Goal: Task Accomplishment & Management: Use online tool/utility

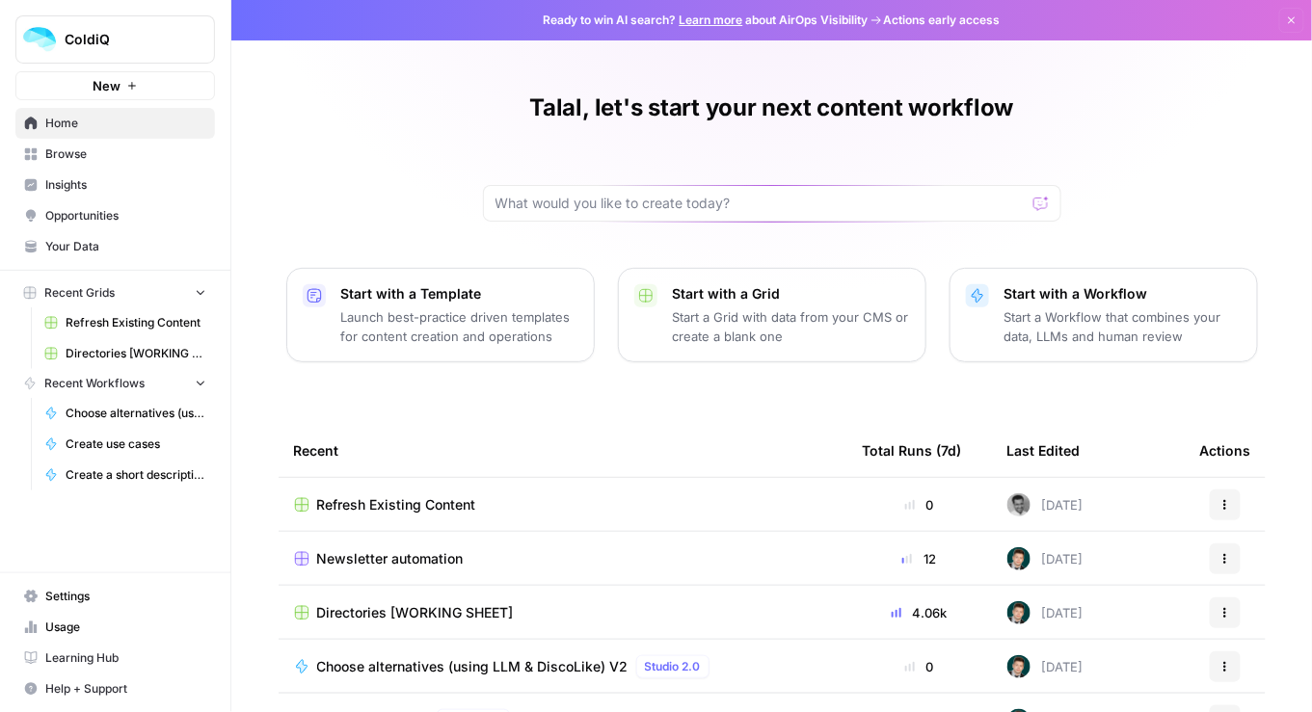
click at [411, 518] on td "Refresh Existing Content" at bounding box center [563, 504] width 569 height 53
click at [405, 504] on span "Refresh Existing Content" at bounding box center [396, 504] width 159 height 19
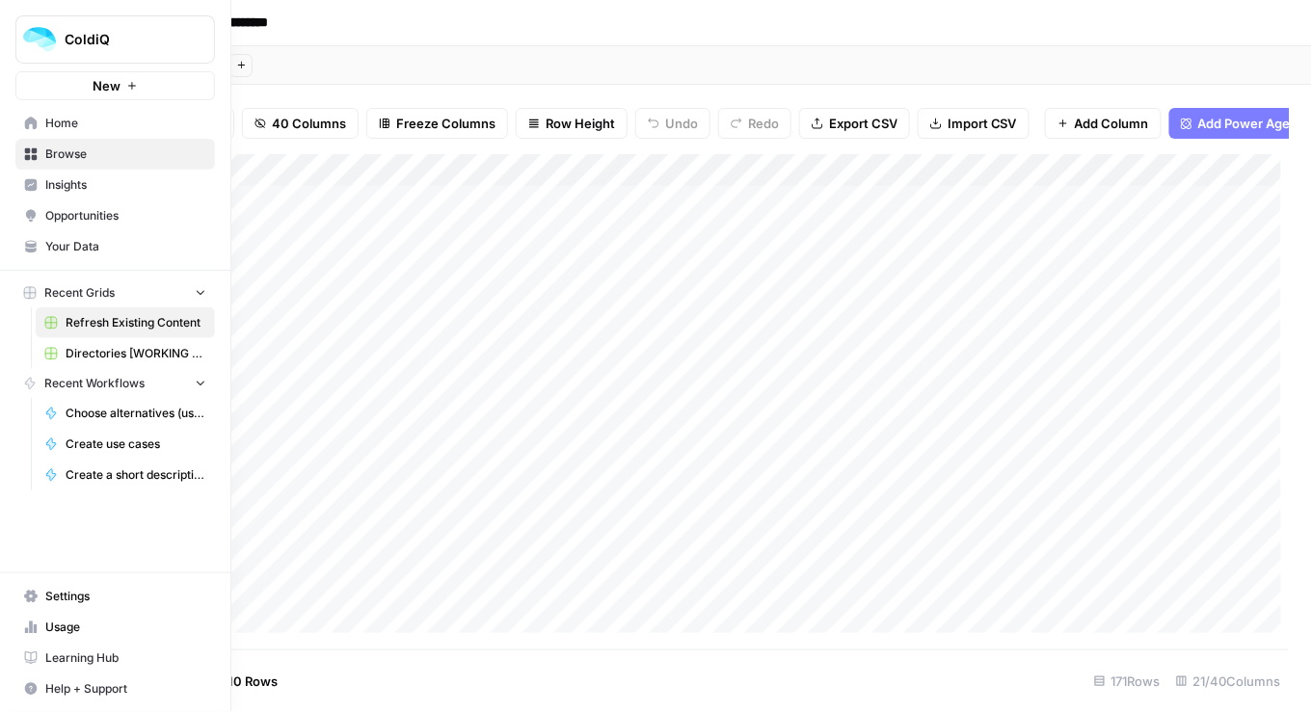
click at [56, 595] on span "Settings" at bounding box center [125, 596] width 161 height 17
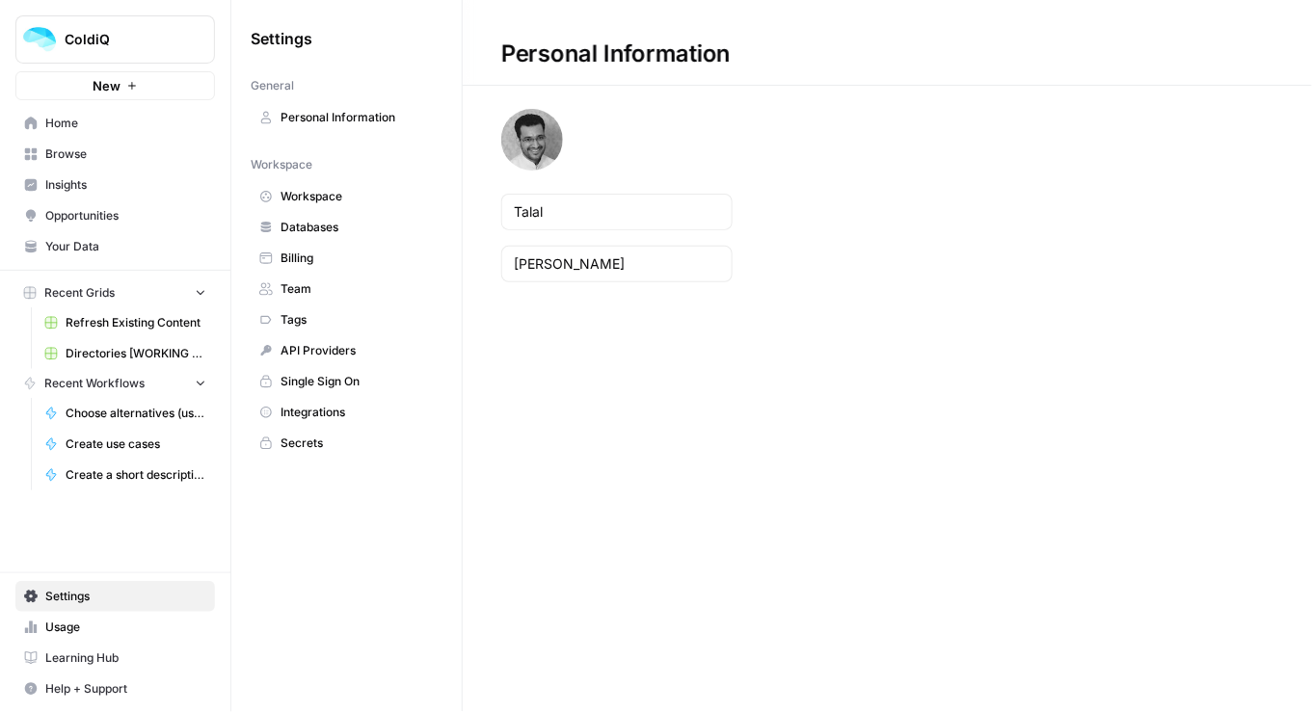
click at [355, 243] on link "Billing" at bounding box center [347, 258] width 192 height 31
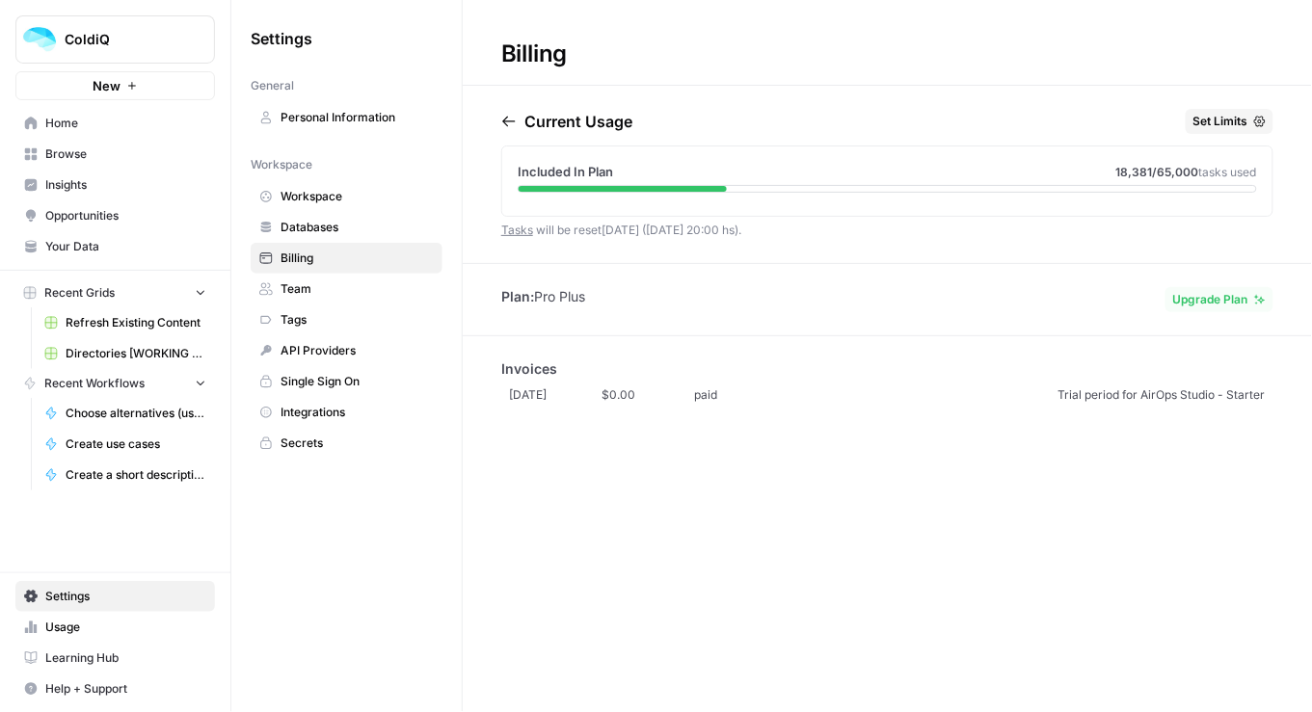
click at [237, 37] on icon "button" at bounding box center [233, 38] width 13 height 13
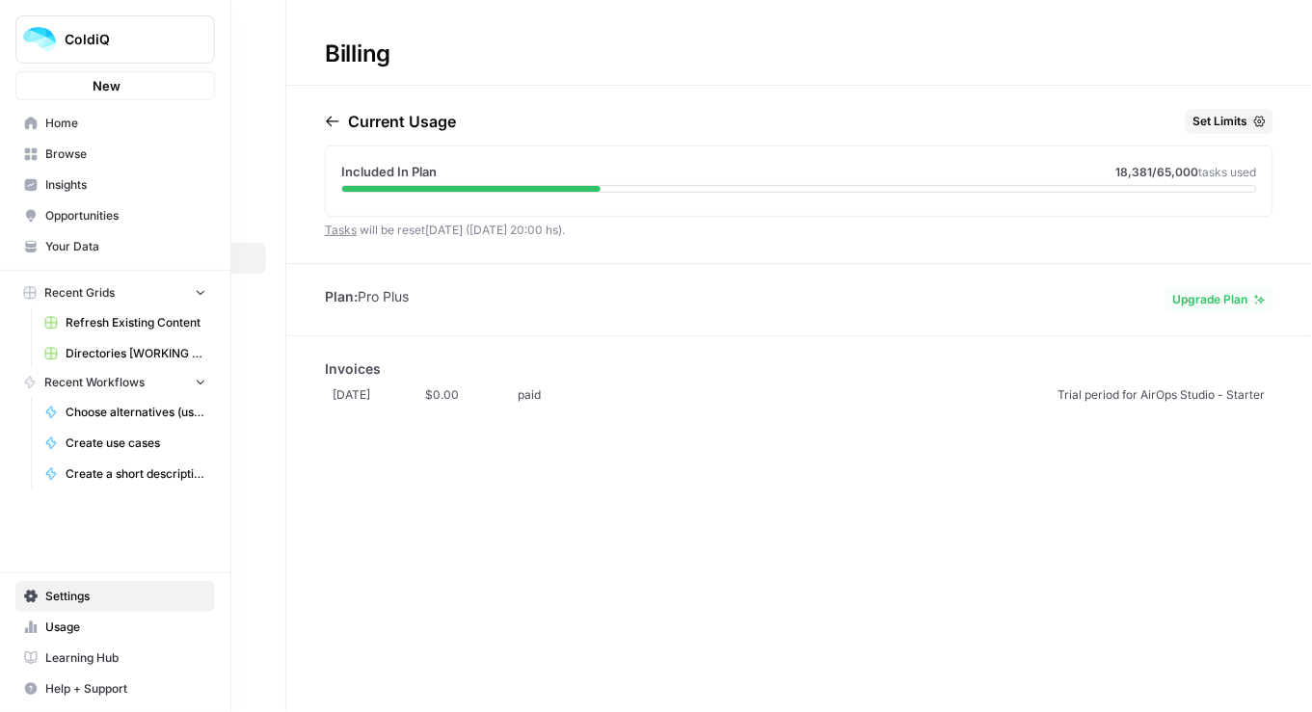
click at [37, 126] on icon at bounding box center [30, 123] width 13 height 13
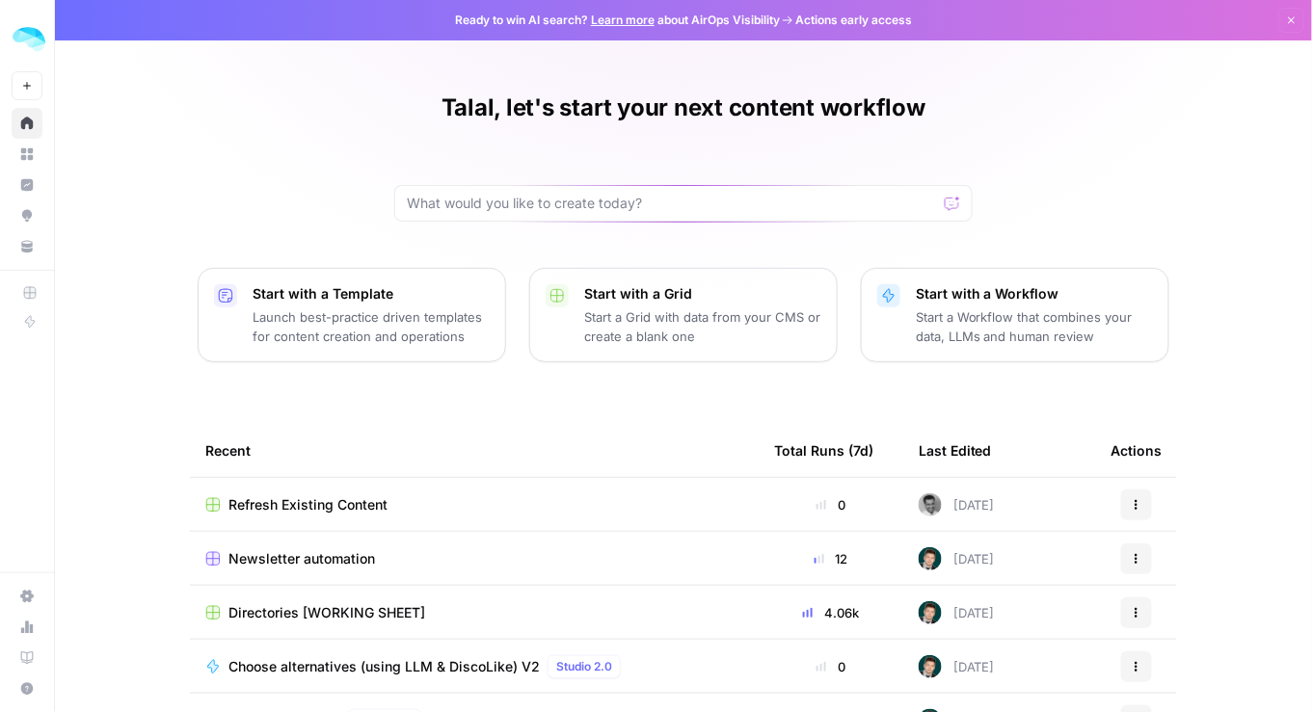
click at [450, 521] on td "Refresh Existing Content" at bounding box center [474, 504] width 569 height 53
click at [309, 501] on span "Refresh Existing Content" at bounding box center [307, 504] width 159 height 19
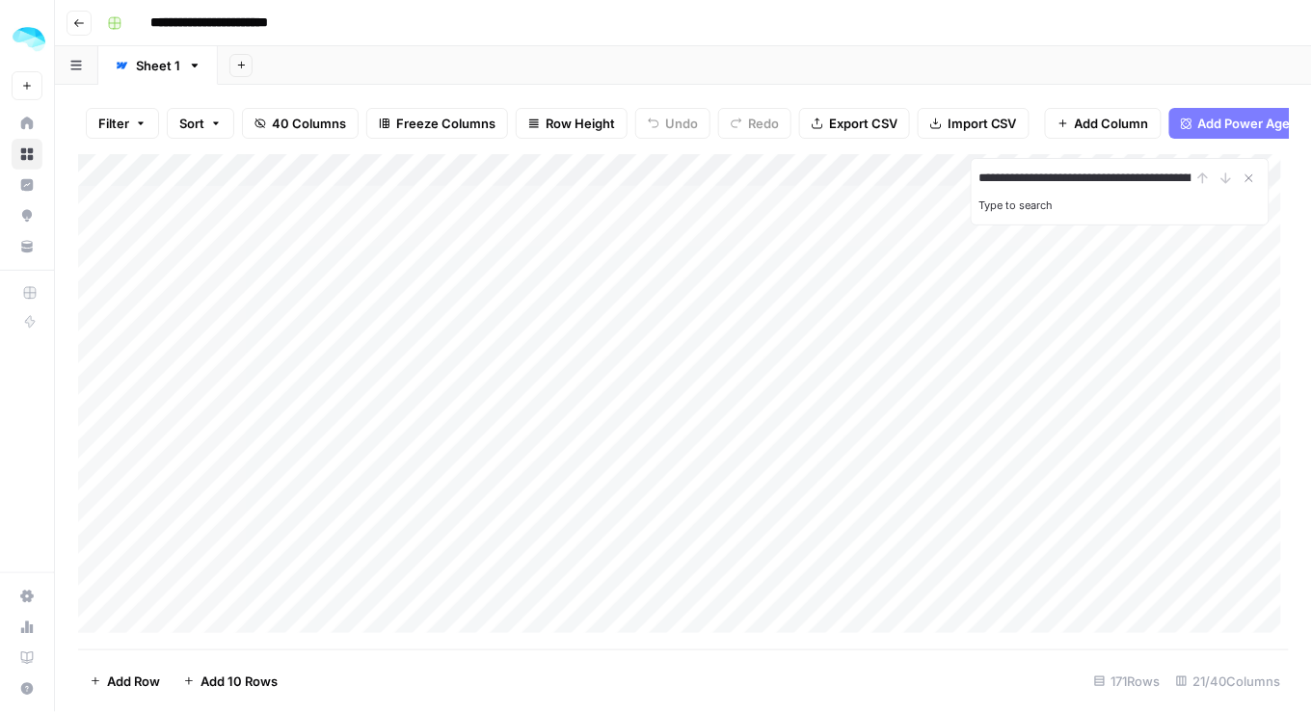
scroll to position [0, 69]
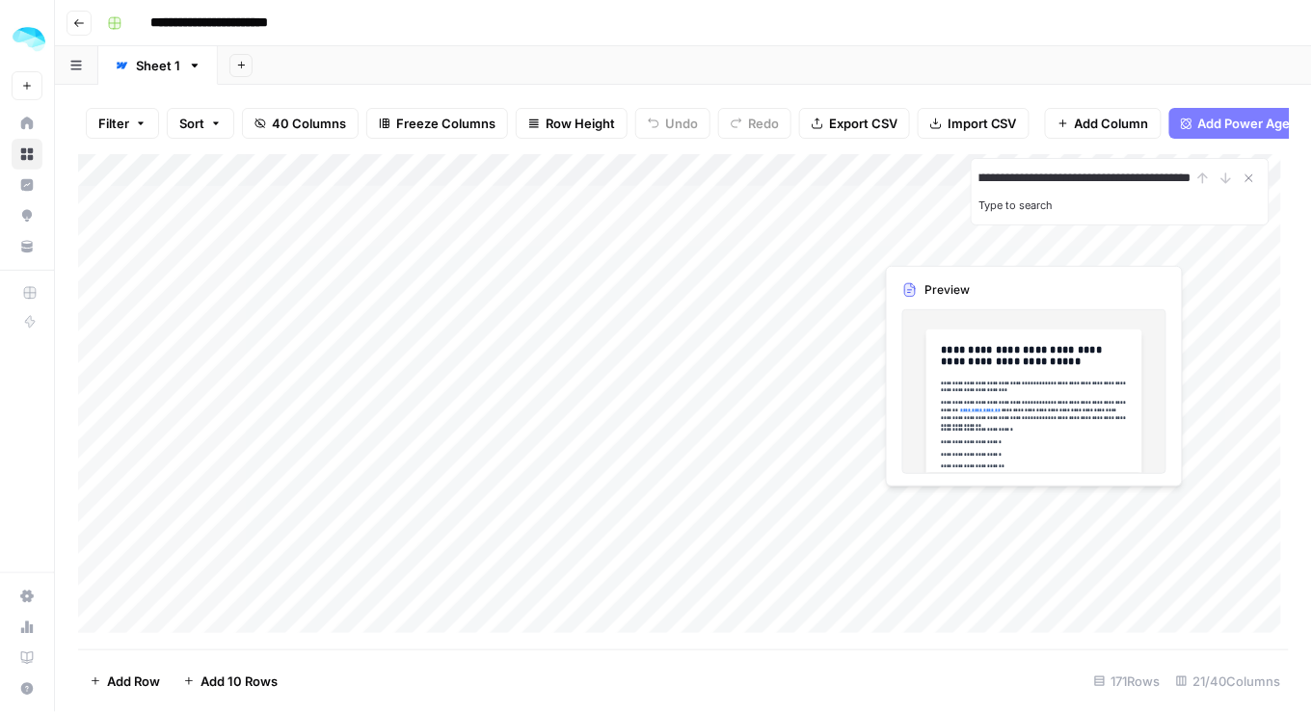
type input "**********"
click at [1226, 181] on div "**********" at bounding box center [1119, 178] width 281 height 23
click at [1223, 185] on div "**********" at bounding box center [1119, 178] width 281 height 23
click at [1253, 186] on icon "Close Search" at bounding box center [1249, 178] width 15 height 15
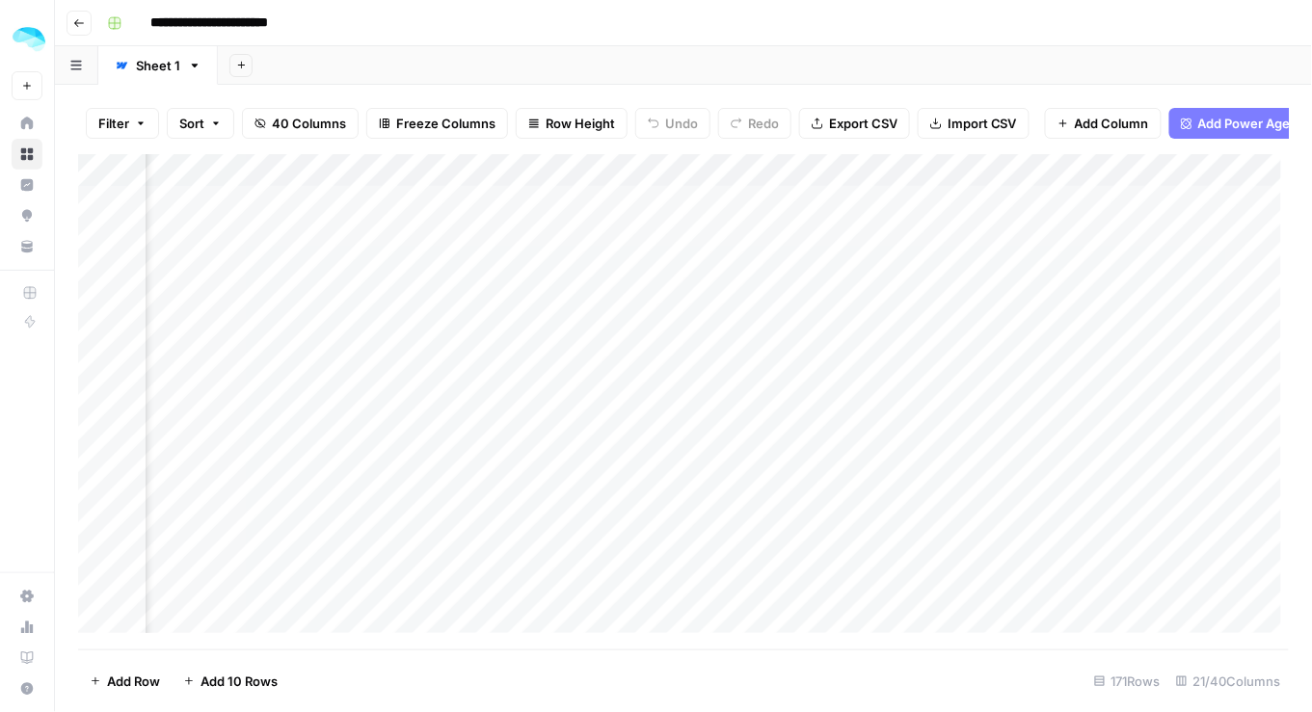
scroll to position [0, 755]
type input "**********"
click at [1228, 184] on div "**********" at bounding box center [1119, 178] width 281 height 23
click at [1259, 183] on button "Close Search" at bounding box center [1249, 178] width 23 height 23
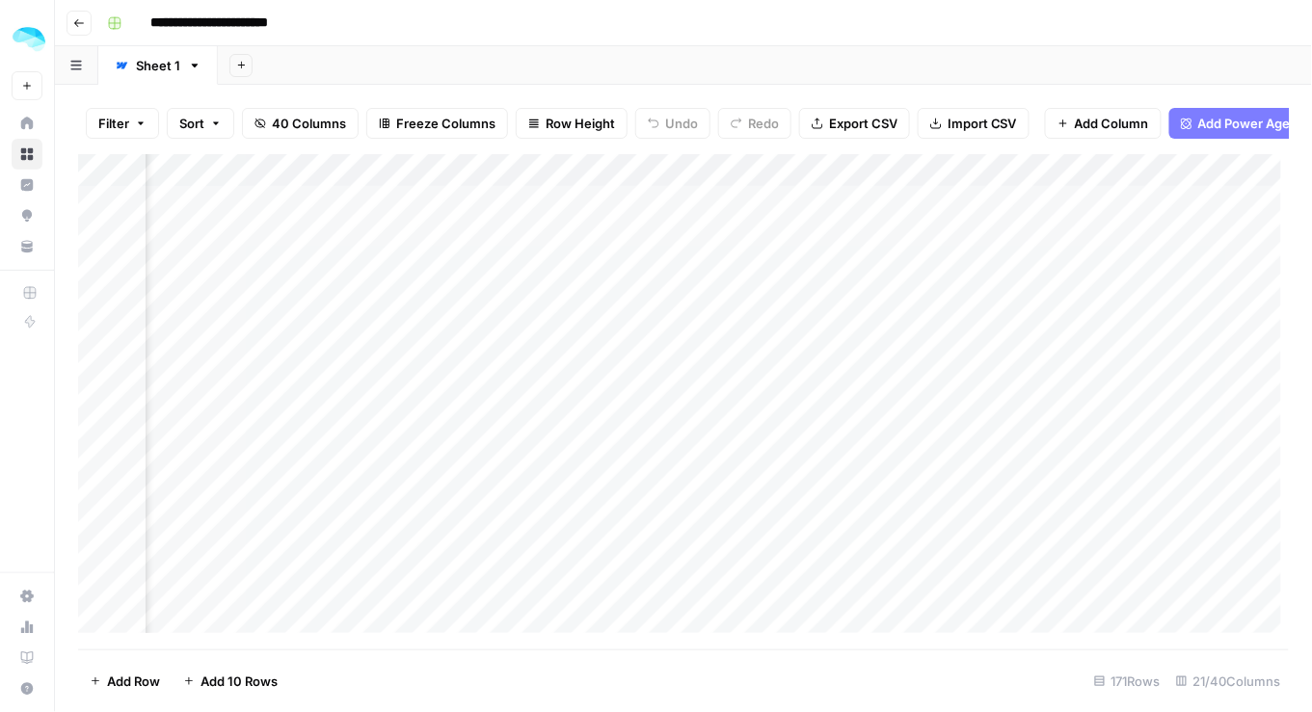
click at [836, 177] on div "Add Column" at bounding box center [684, 398] width 1212 height 488
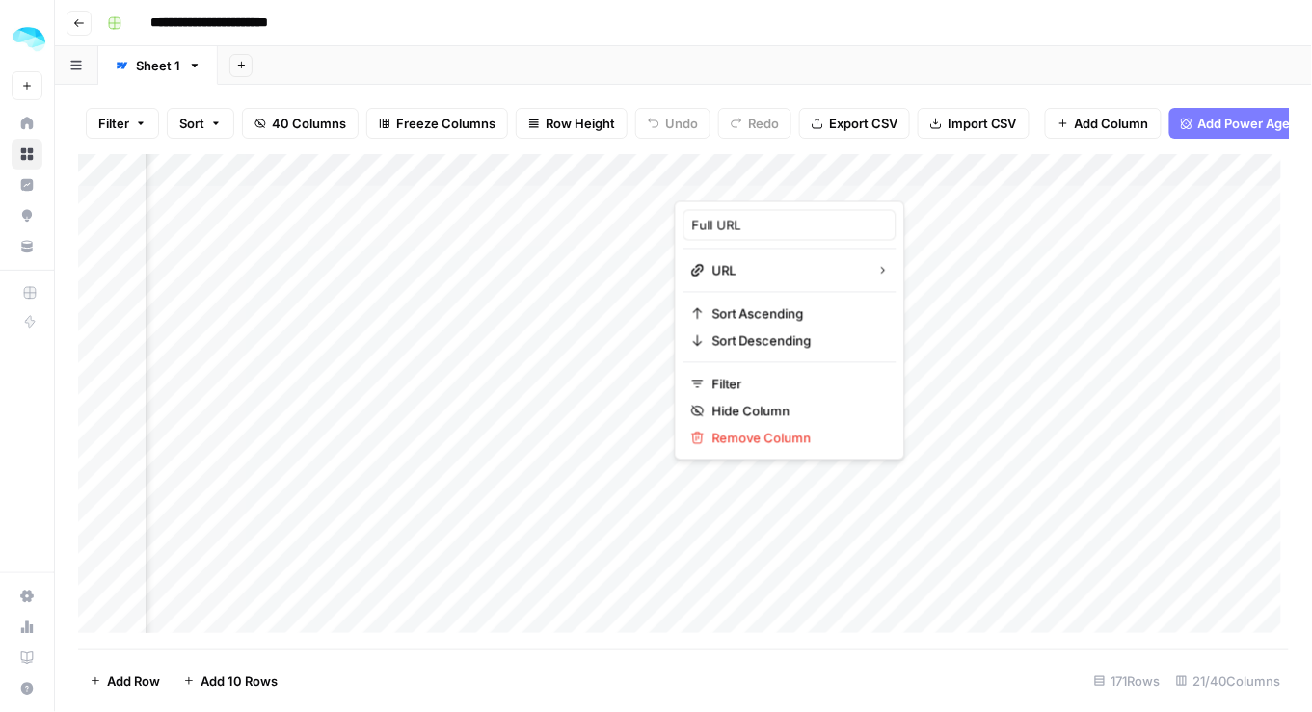
click at [939, 259] on div "Add Column" at bounding box center [684, 398] width 1212 height 488
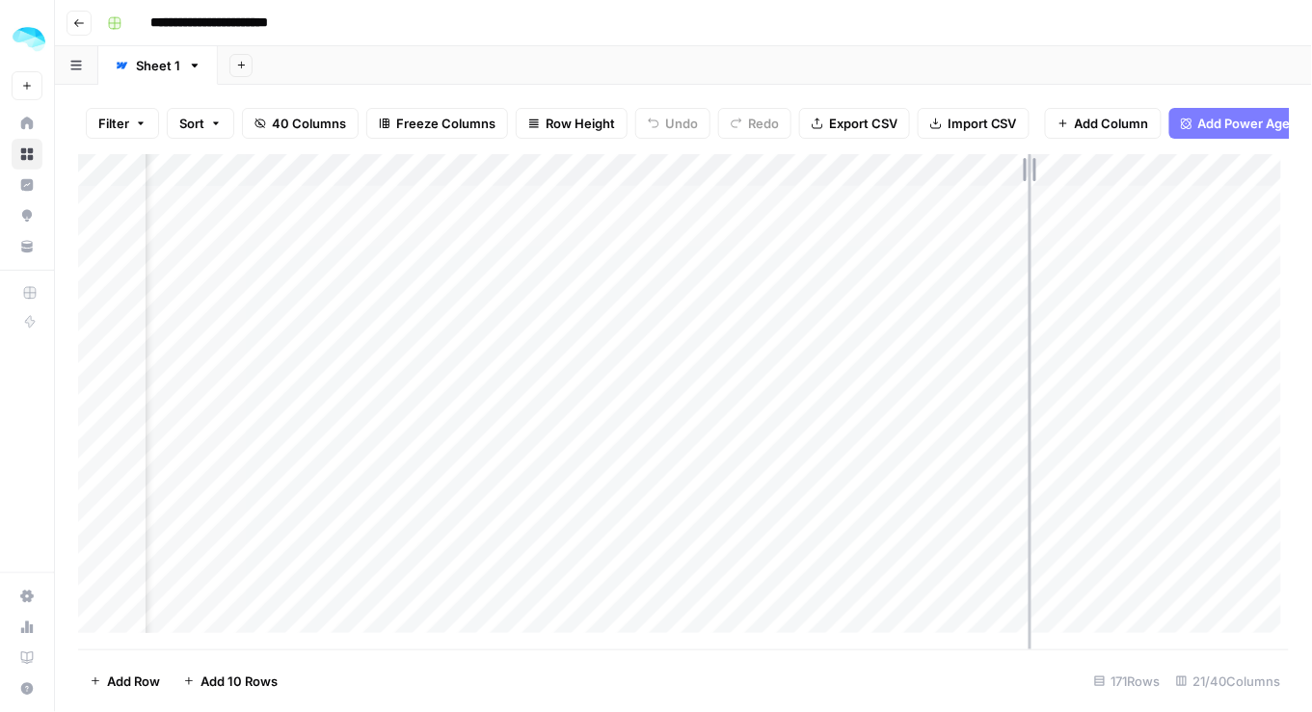
drag, startPoint x: 847, startPoint y: 178, endPoint x: 1028, endPoint y: 179, distance: 181.2
click at [1028, 179] on div "Add Column" at bounding box center [684, 398] width 1212 height 488
click at [1007, 178] on div "Add Column" at bounding box center [684, 398] width 1212 height 488
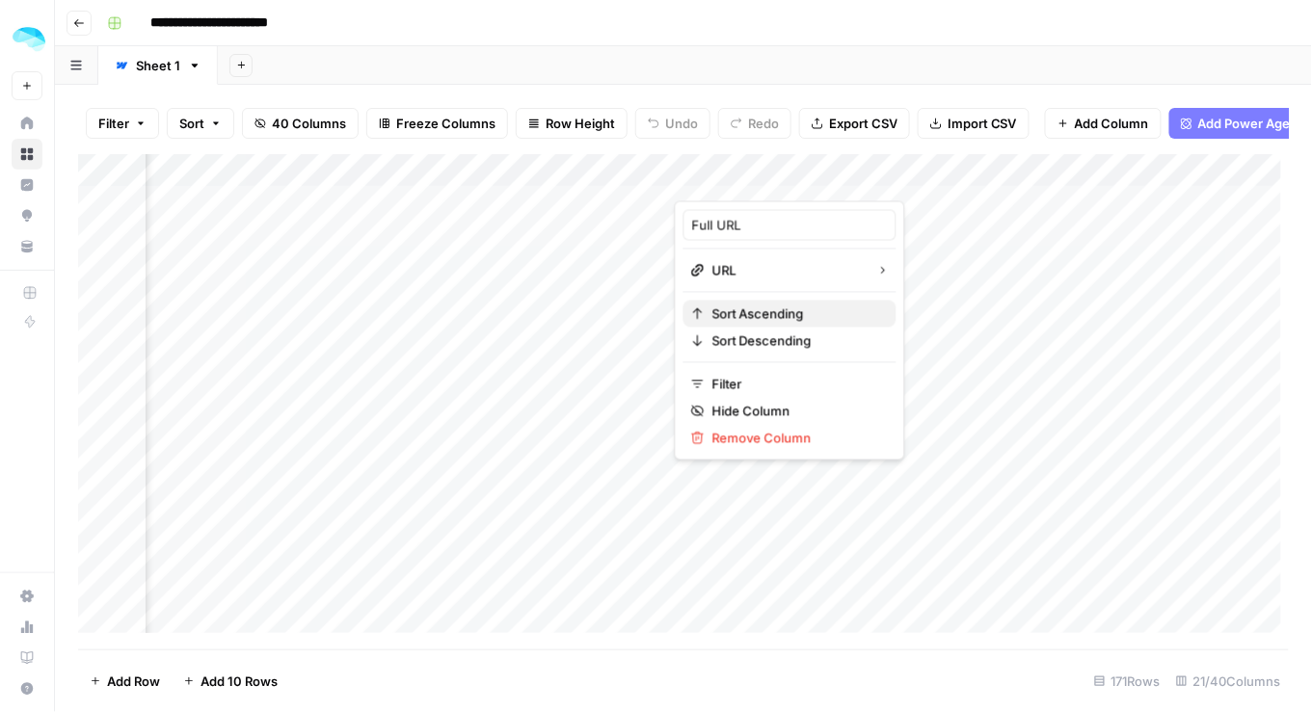
click at [811, 312] on span "Sort Ascending" at bounding box center [796, 314] width 169 height 19
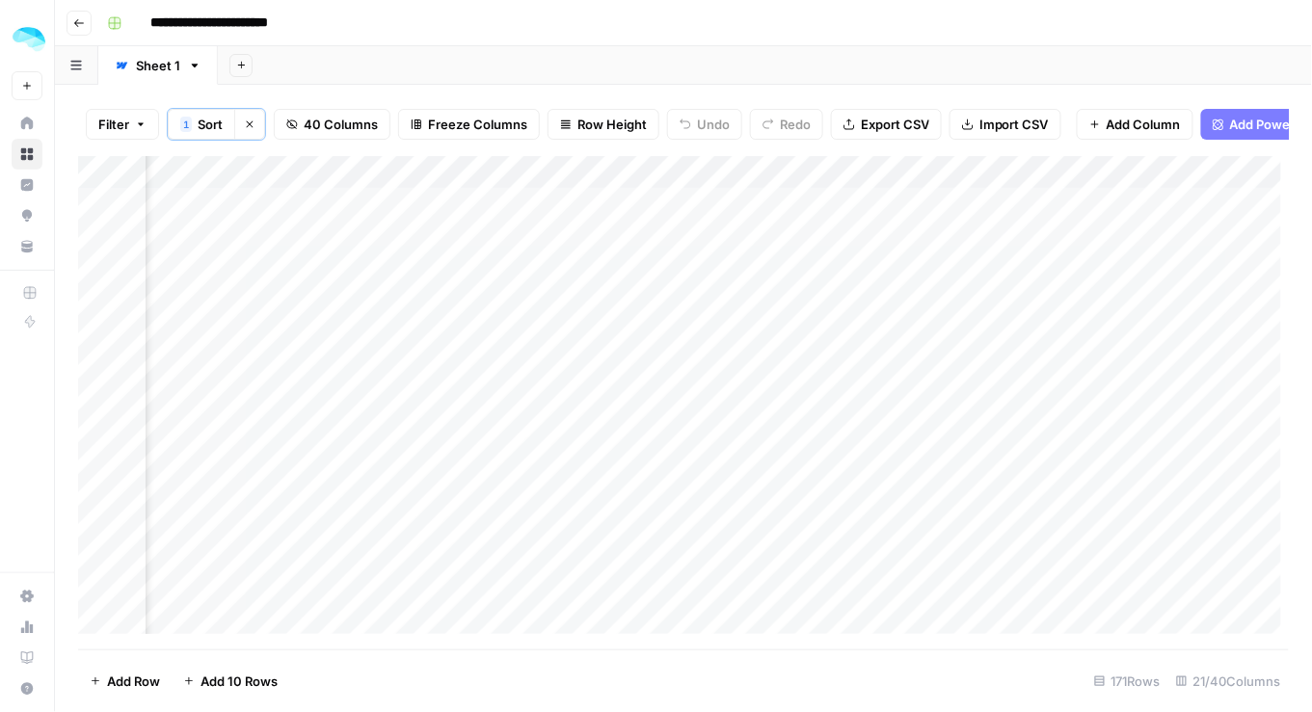
click at [921, 259] on div "Add Column" at bounding box center [684, 399] width 1212 height 487
click at [921, 212] on div "Add Column" at bounding box center [684, 399] width 1212 height 487
click at [898, 248] on div "Add Column" at bounding box center [684, 399] width 1212 height 487
click at [816, 400] on div "Add Column" at bounding box center [684, 399] width 1212 height 487
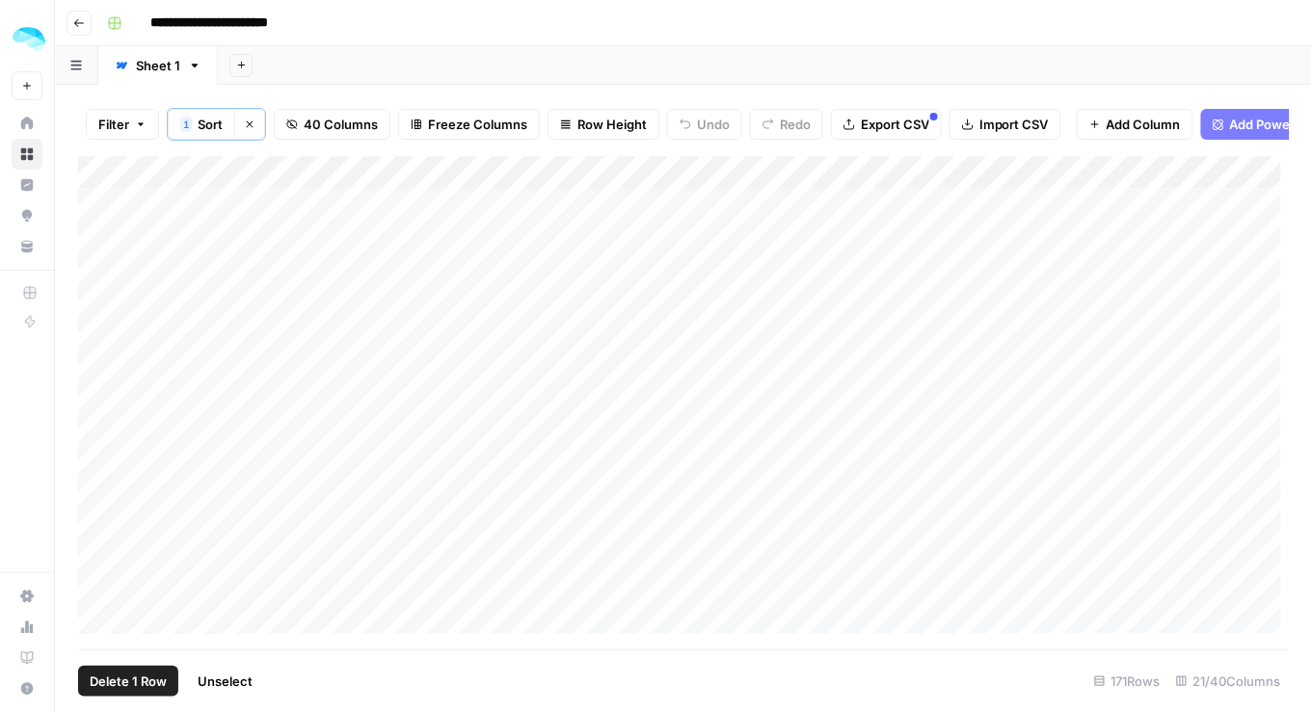
click at [98, 408] on div "Add Column" at bounding box center [684, 399] width 1212 height 487
click at [98, 409] on div "Add Column" at bounding box center [684, 399] width 1212 height 487
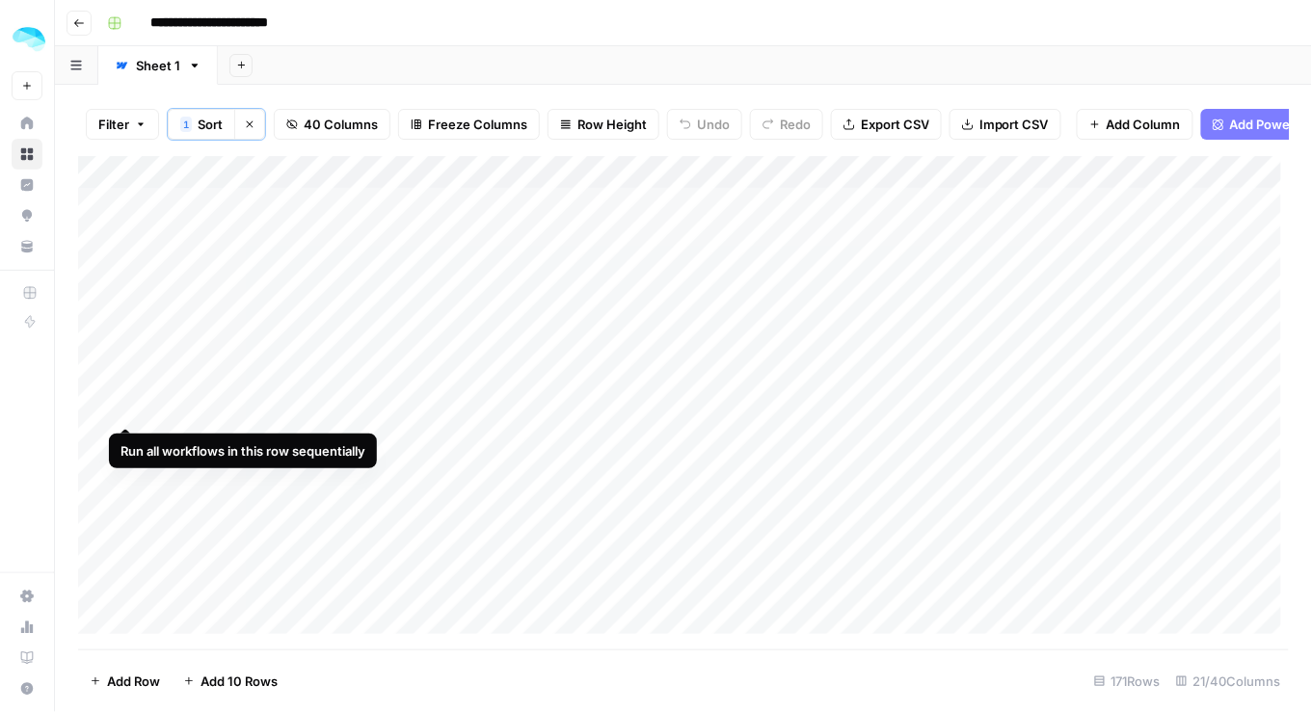
click at [125, 406] on div "Add Column" at bounding box center [684, 399] width 1212 height 487
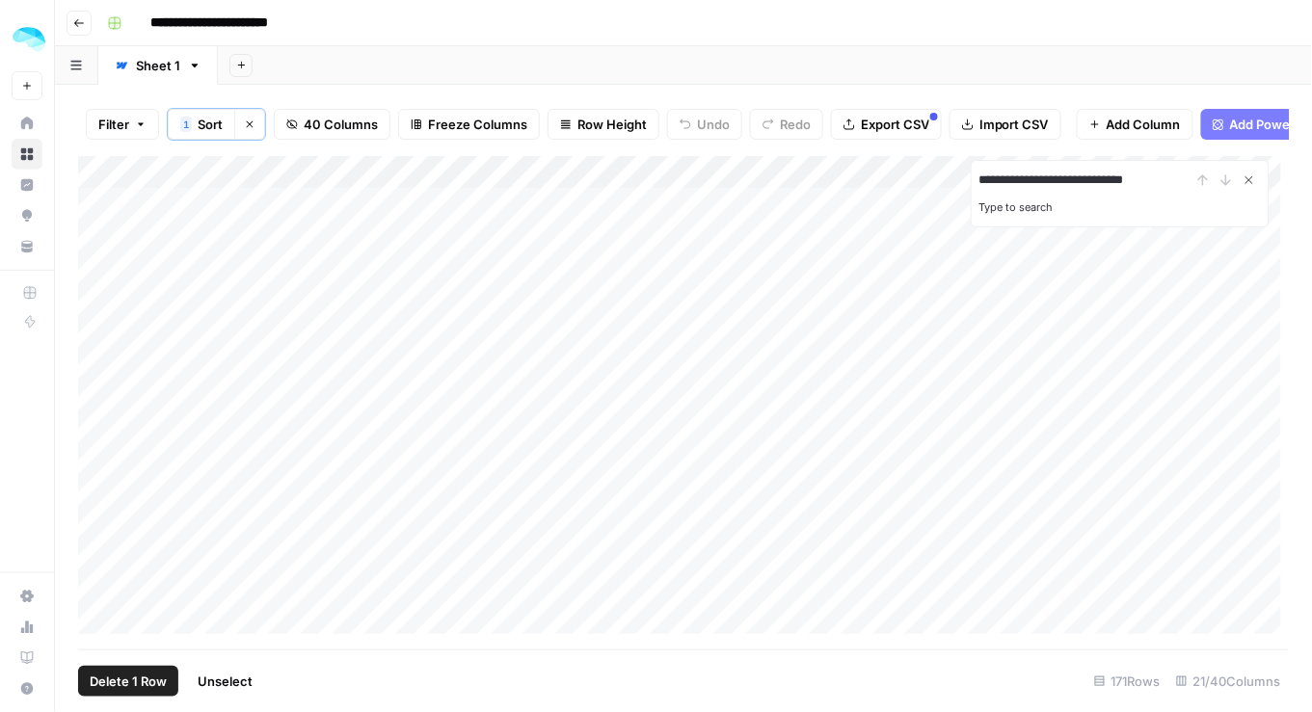
type input "**********"
click at [1251, 184] on icon "Close Search" at bounding box center [1249, 180] width 7 height 7
click at [571, 283] on div "Add Column" at bounding box center [684, 399] width 1212 height 487
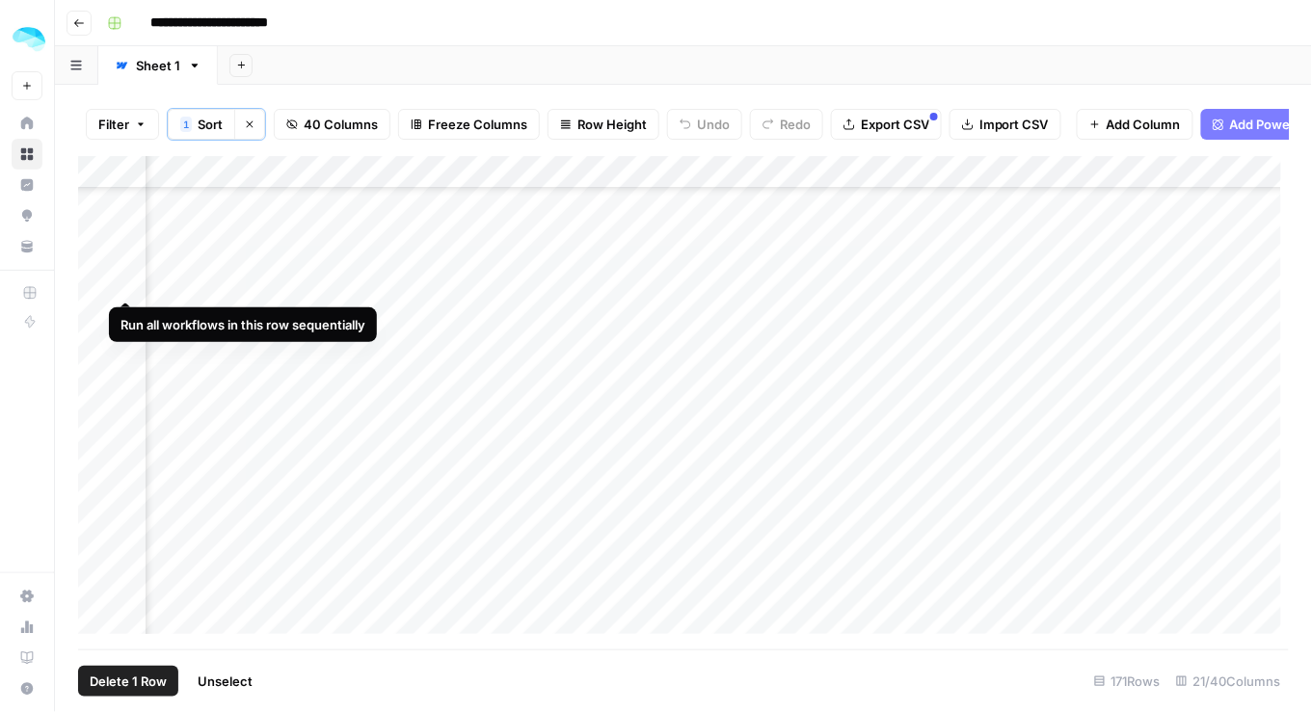
click at [124, 281] on div "Add Column" at bounding box center [684, 399] width 1212 height 487
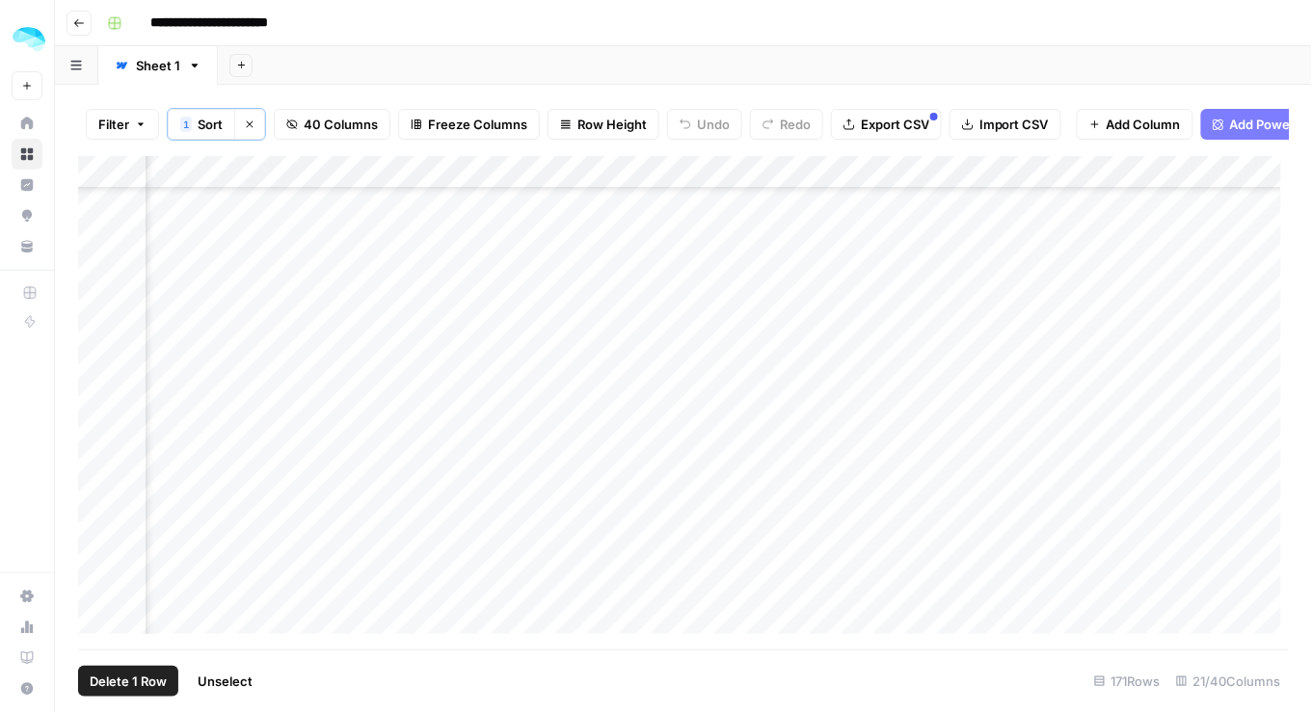
scroll to position [5008, 964]
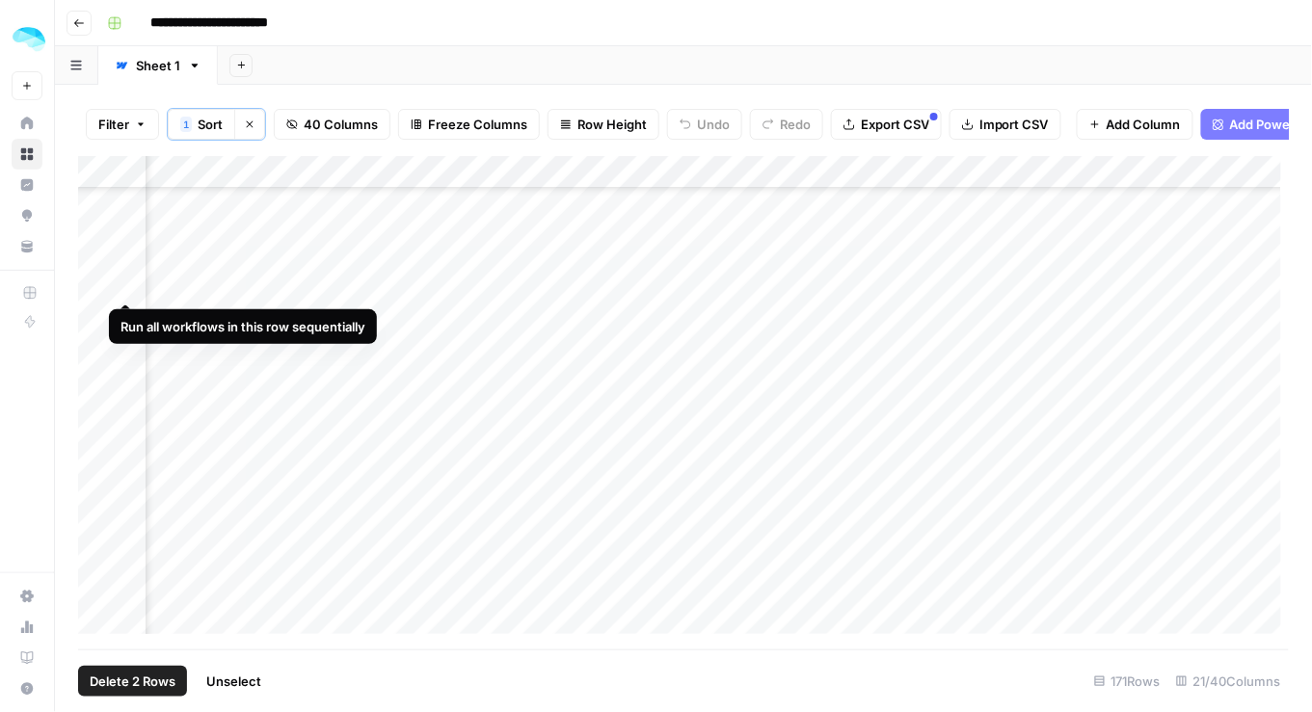
click at [120, 280] on div "Add Column" at bounding box center [684, 399] width 1212 height 487
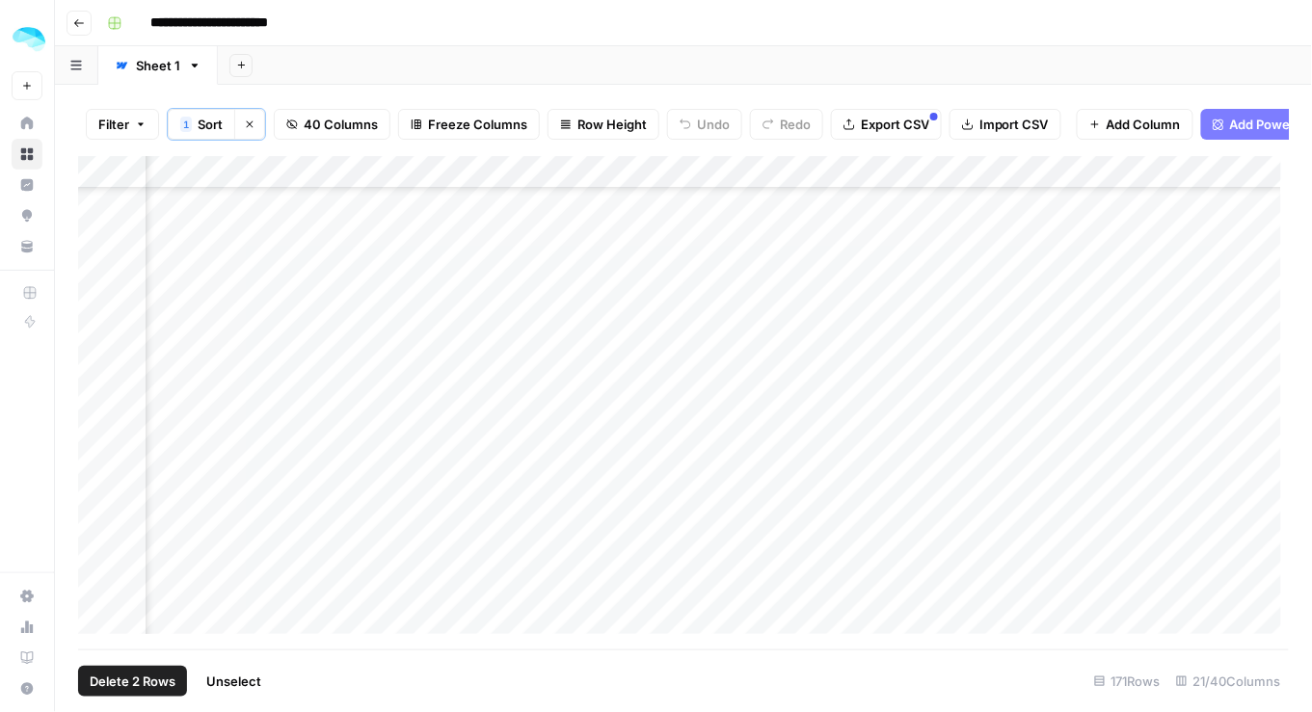
scroll to position [4439, 937]
click at [594, 252] on div "Add Column" at bounding box center [684, 399] width 1212 height 487
click at [120, 259] on div "Add Column" at bounding box center [684, 399] width 1212 height 487
click at [612, 487] on div "Add Column" at bounding box center [684, 399] width 1212 height 487
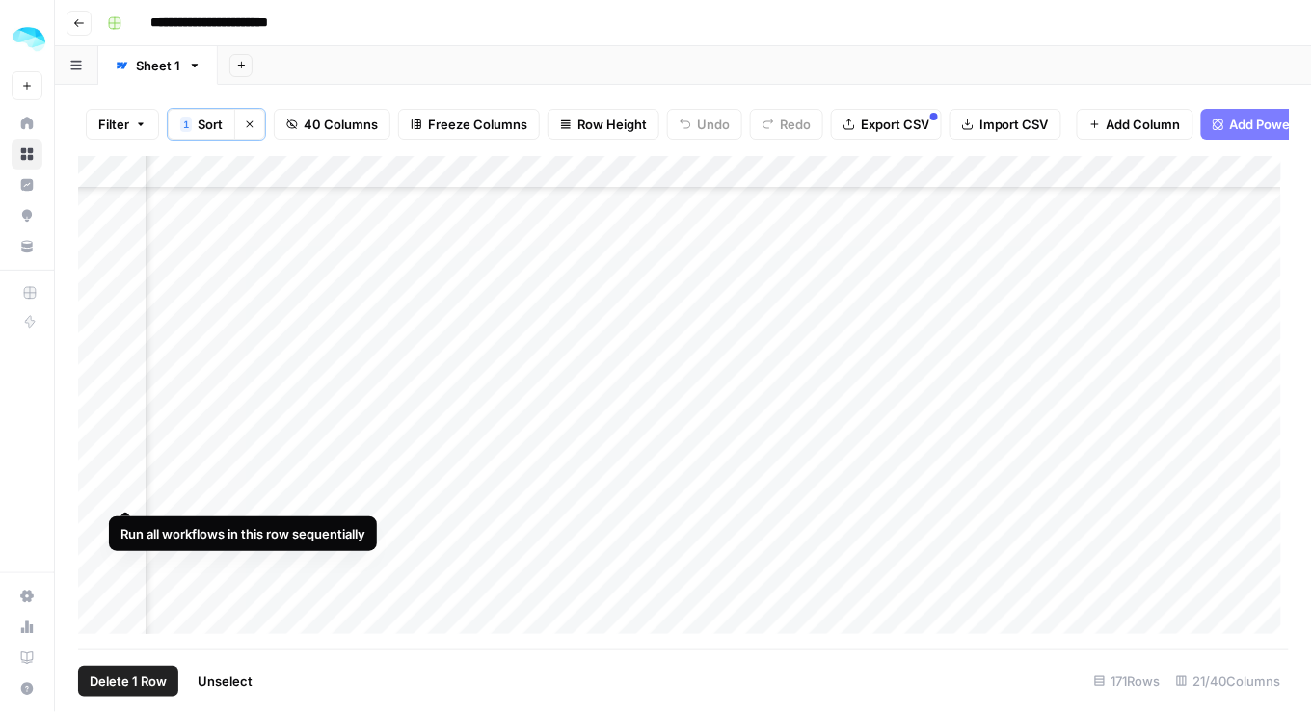
click at [127, 492] on div "Add Column" at bounding box center [684, 399] width 1212 height 487
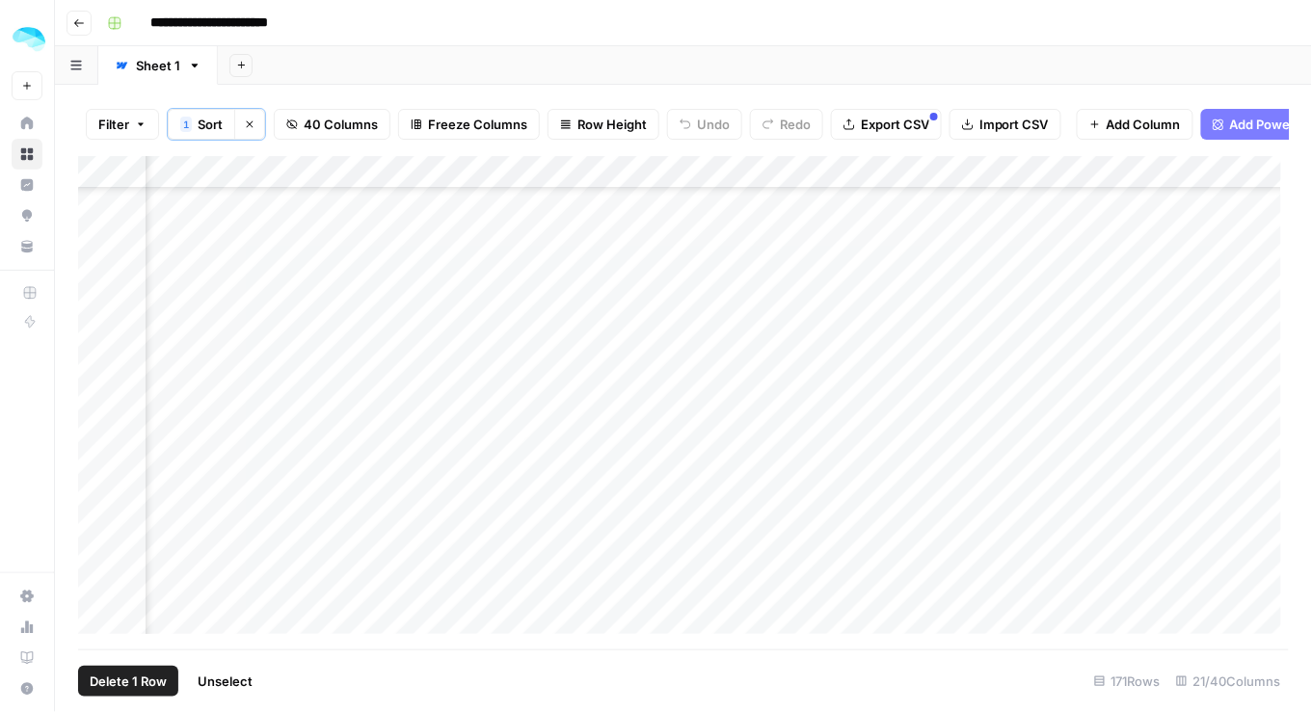
scroll to position [0, 937]
click at [259, 651] on footer "Delete 1 Row Unselect 171 Rows 21/40 Columns" at bounding box center [683, 681] width 1211 height 63
click at [1059, 176] on div "Add Column" at bounding box center [684, 399] width 1212 height 487
click at [977, 179] on div at bounding box center [985, 183] width 174 height 39
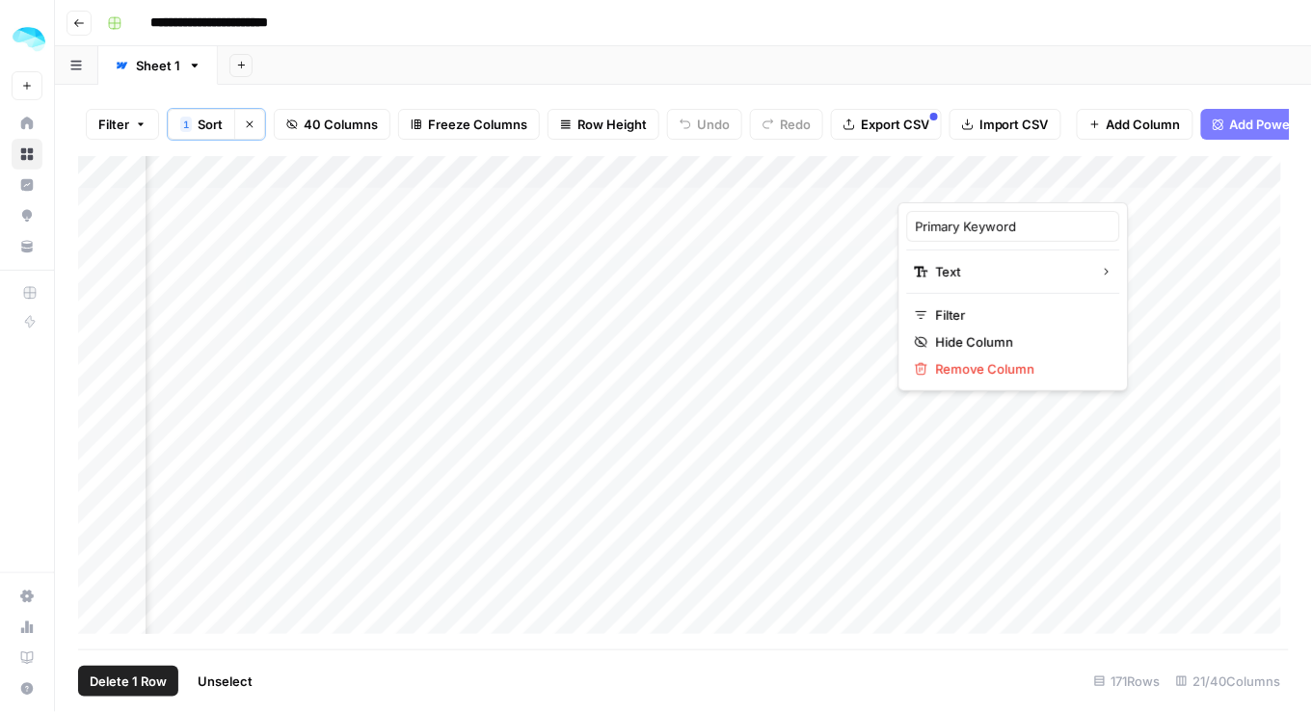
click at [929, 175] on div at bounding box center [985, 183] width 174 height 39
click at [1101, 260] on div "Add Column" at bounding box center [684, 399] width 1212 height 487
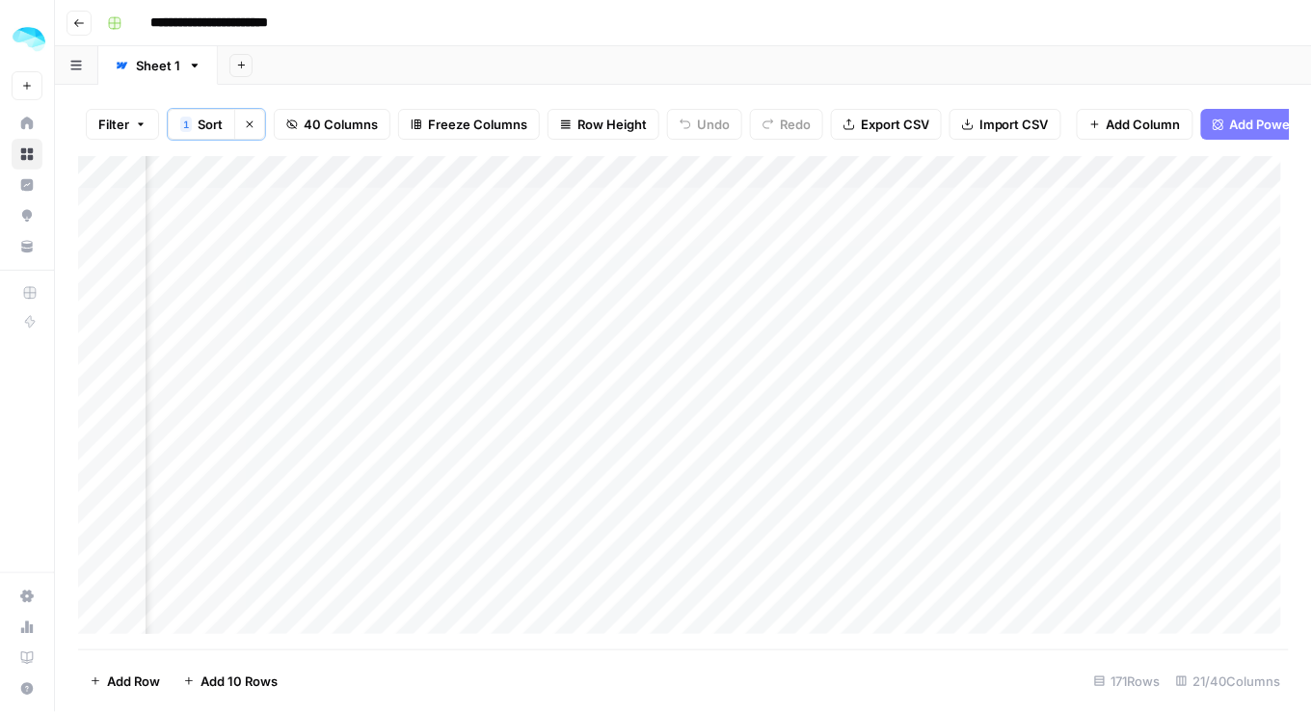
click at [1041, 191] on div "Add Column" at bounding box center [684, 399] width 1212 height 487
click at [1134, 215] on div "Add Column" at bounding box center [684, 399] width 1212 height 487
click at [128, 124] on span "Filter" at bounding box center [113, 124] width 31 height 19
click at [294, 222] on button "Add Filter" at bounding box center [469, 219] width 718 height 25
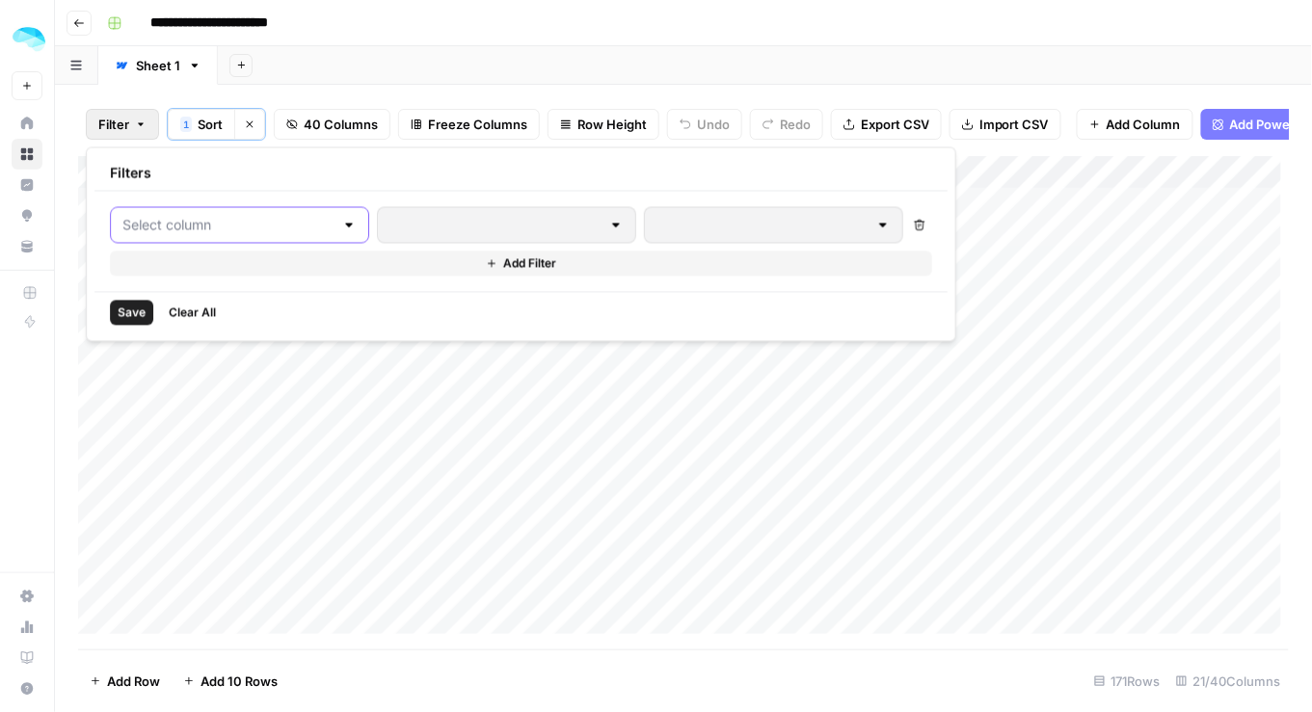
click at [212, 230] on input "text" at bounding box center [227, 225] width 211 height 19
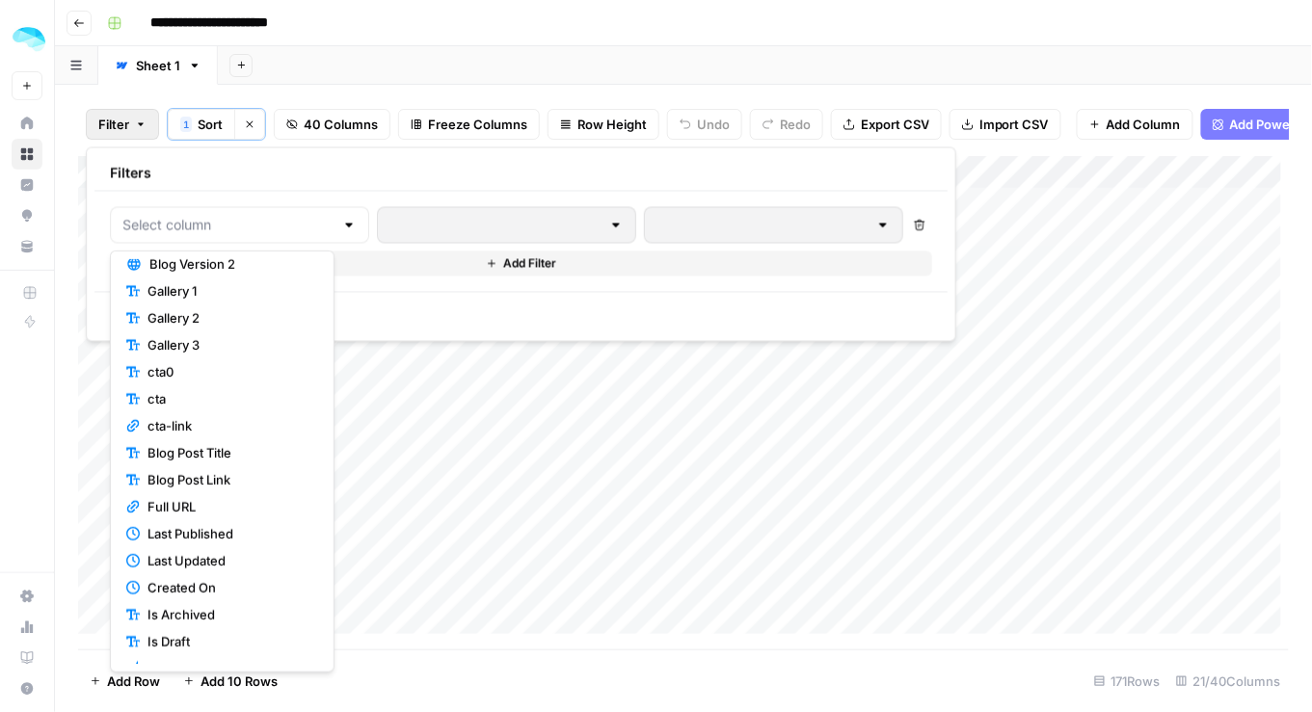
scroll to position [445, 0]
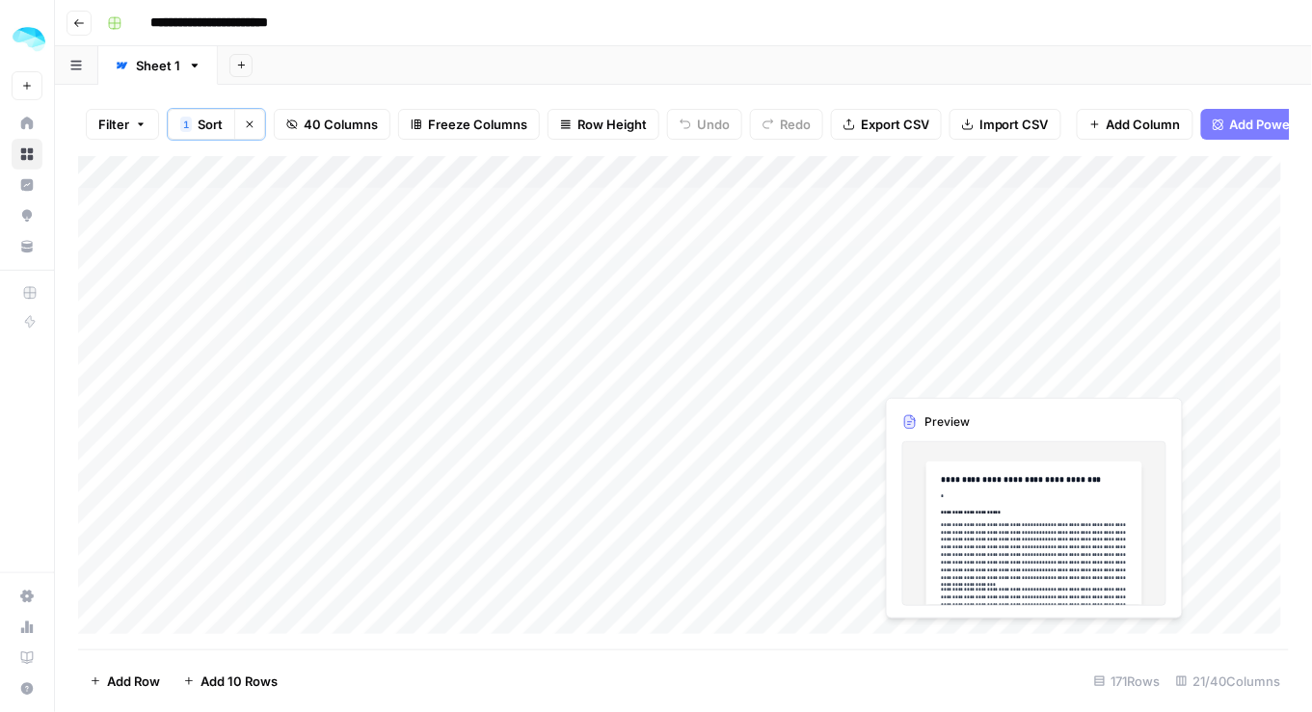
click at [990, 361] on div "Add Column" at bounding box center [684, 399] width 1212 height 487
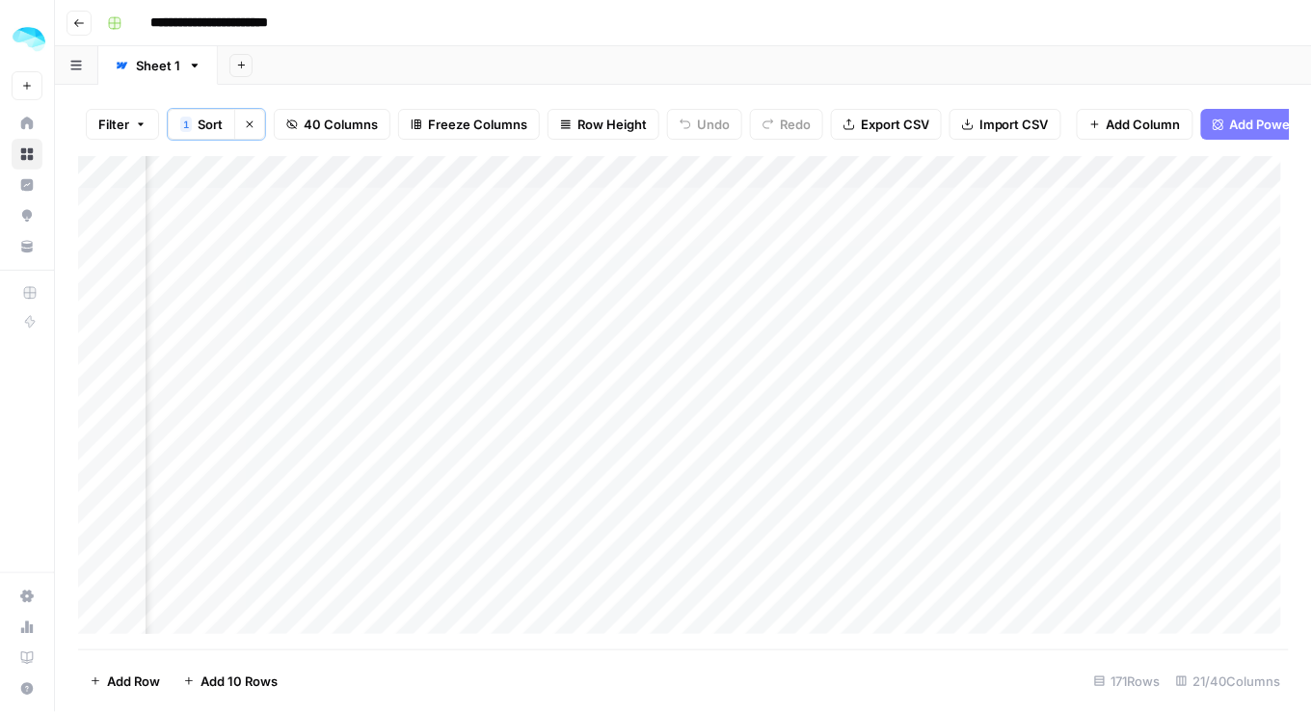
scroll to position [0, 2293]
click at [489, 653] on footer "Add Row Add 10 Rows [STREET_ADDRESS]" at bounding box center [683, 681] width 1211 height 63
click at [486, 652] on footer "Add Row Add 10 Rows [STREET_ADDRESS]" at bounding box center [683, 681] width 1211 height 63
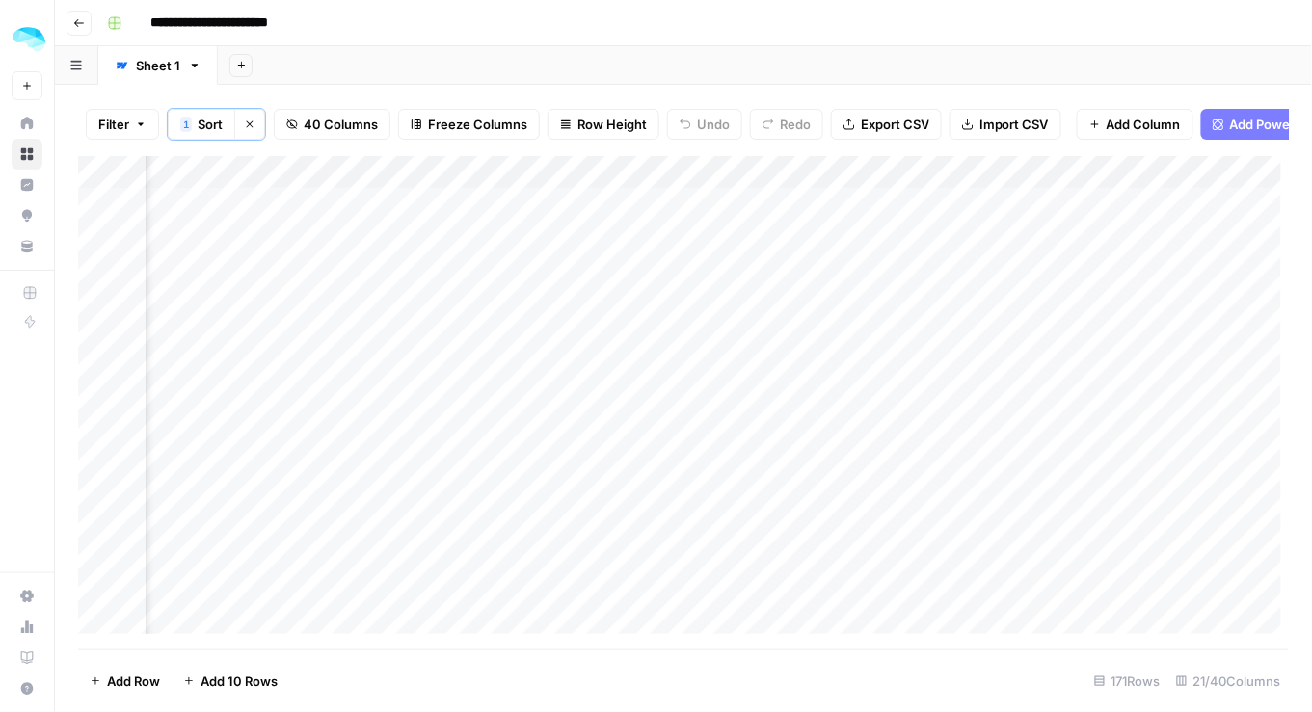
click at [614, 406] on div "Add Column" at bounding box center [684, 399] width 1212 height 487
click at [590, 405] on div "Add Column" at bounding box center [684, 399] width 1212 height 487
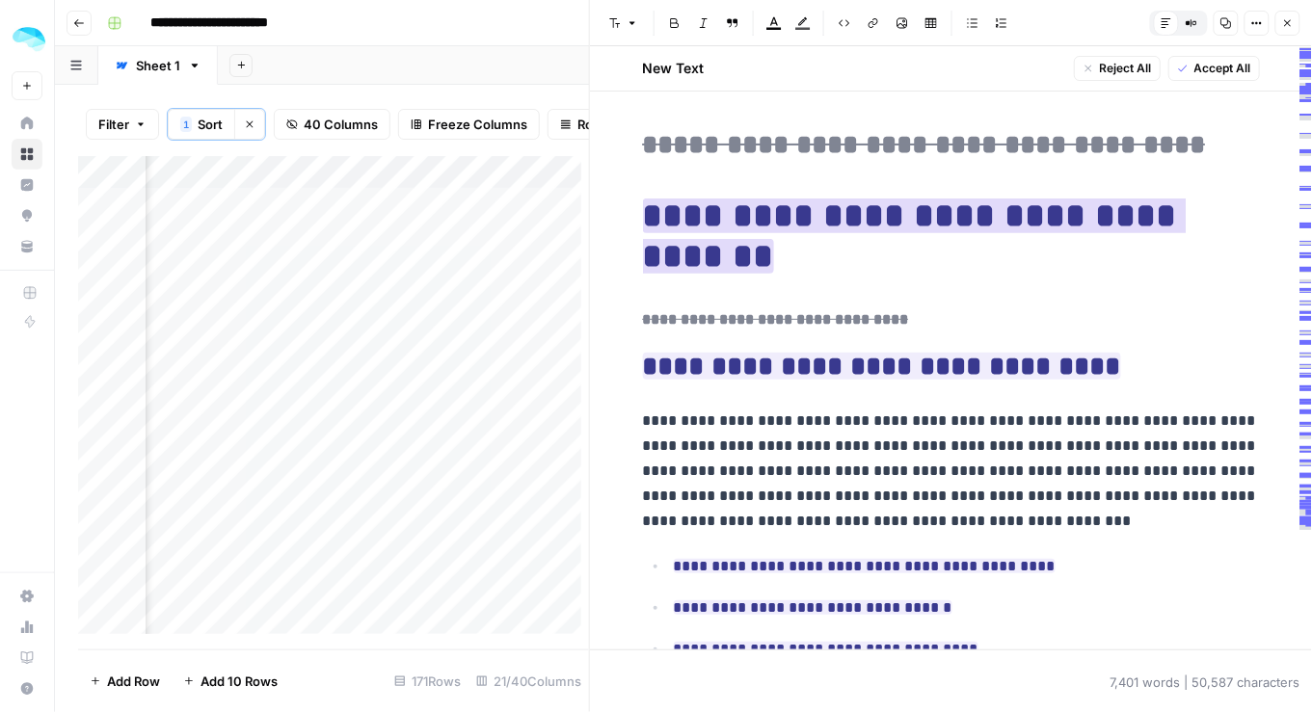
click at [781, 216] on ins "**********" at bounding box center [915, 236] width 544 height 75
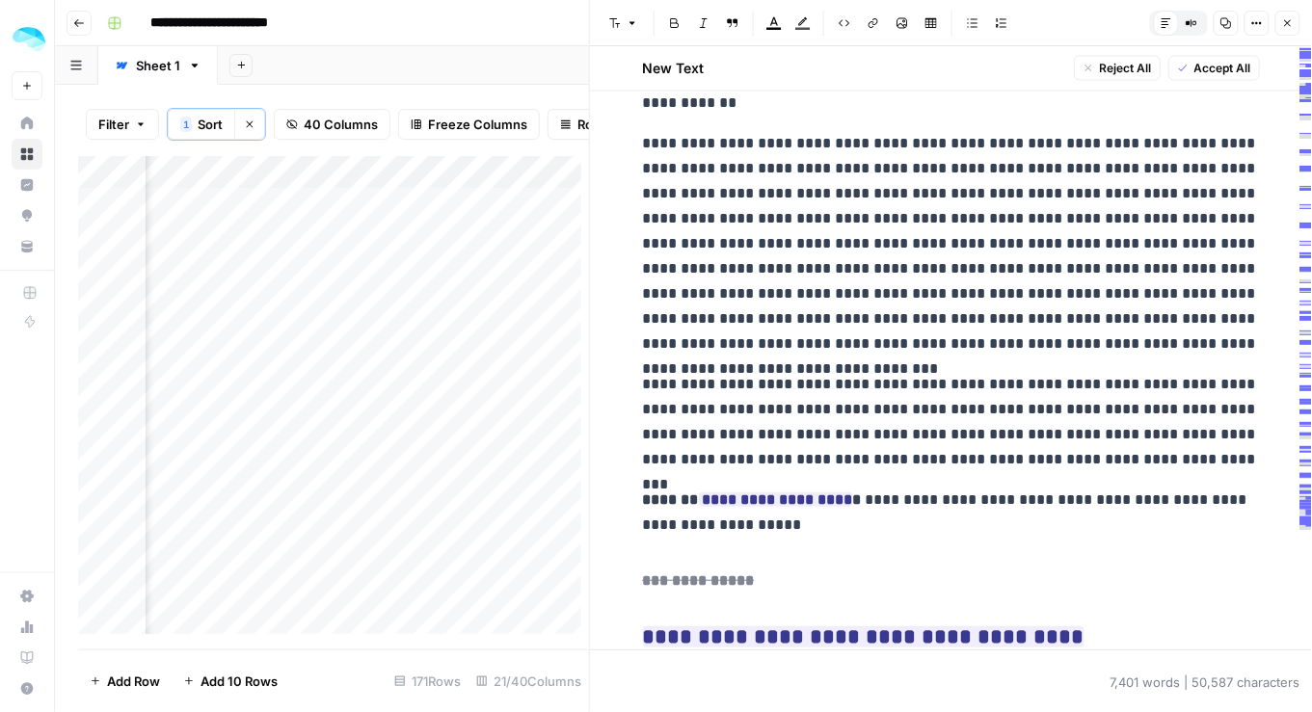
scroll to position [10296, 0]
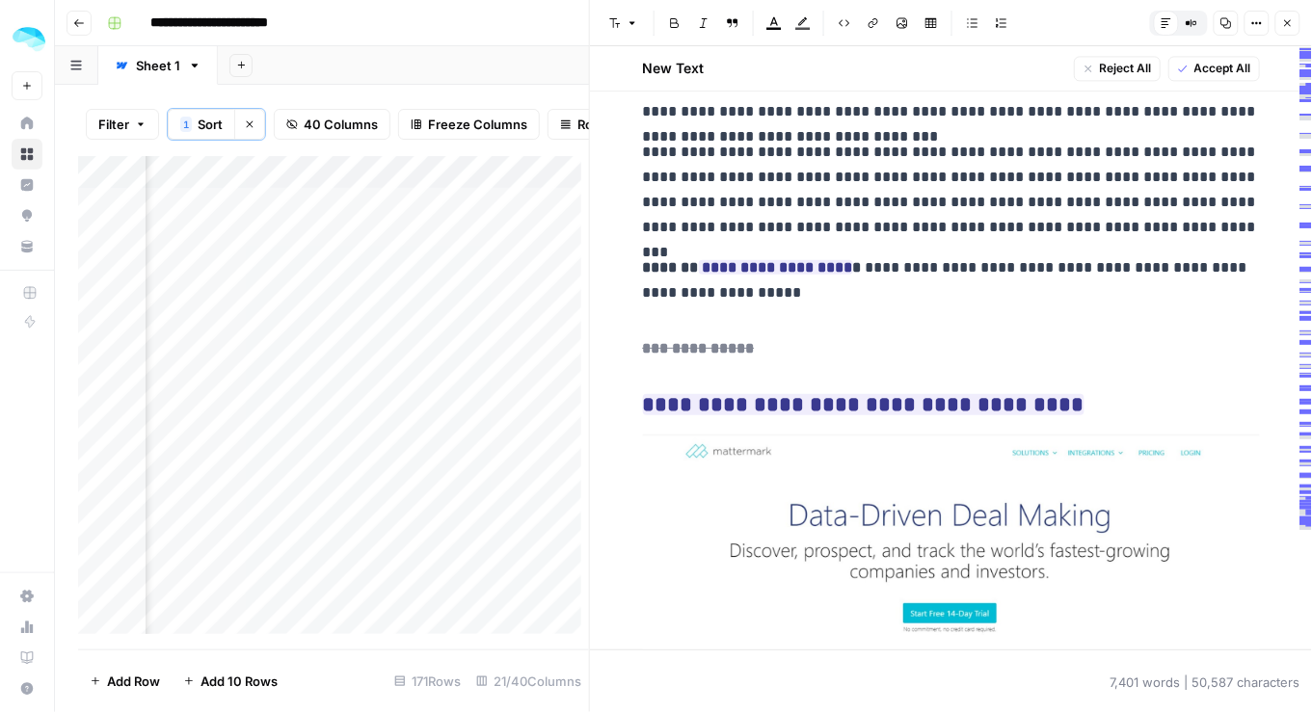
click at [543, 568] on div "Add Column" at bounding box center [334, 399] width 512 height 487
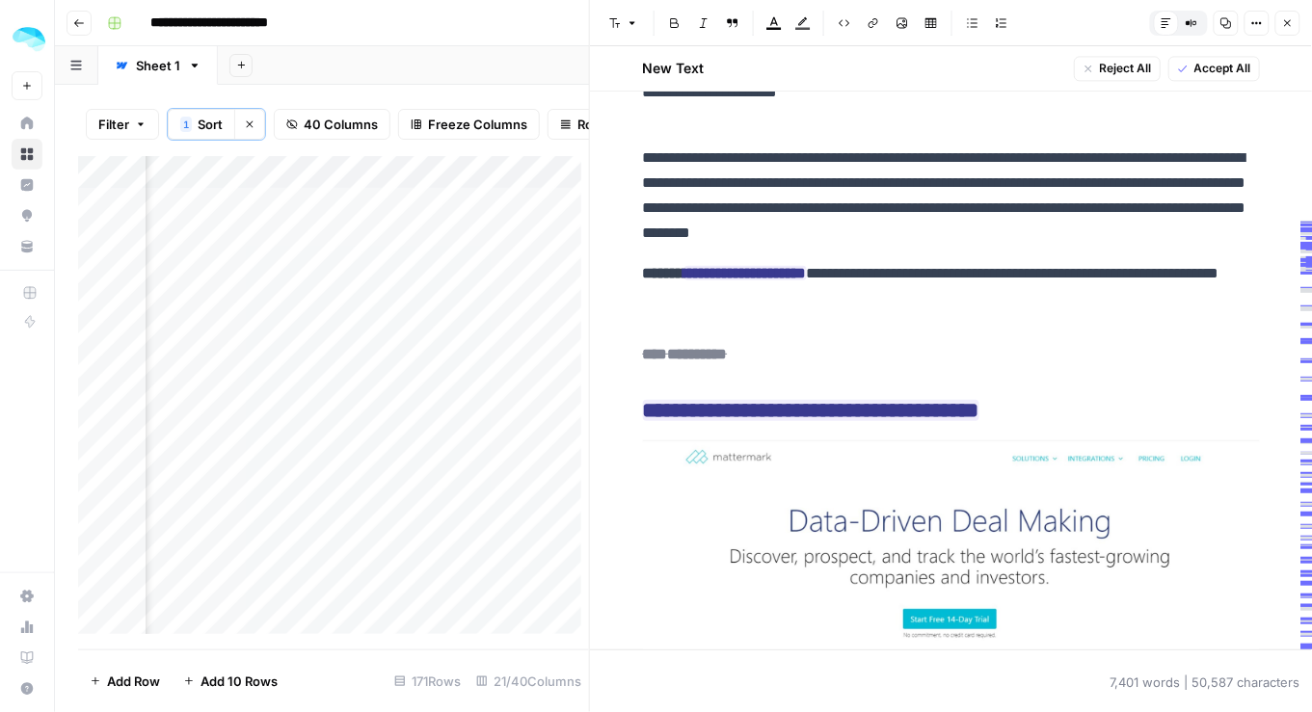
scroll to position [0, 3577]
click at [468, 567] on div "Add Column" at bounding box center [334, 399] width 512 height 487
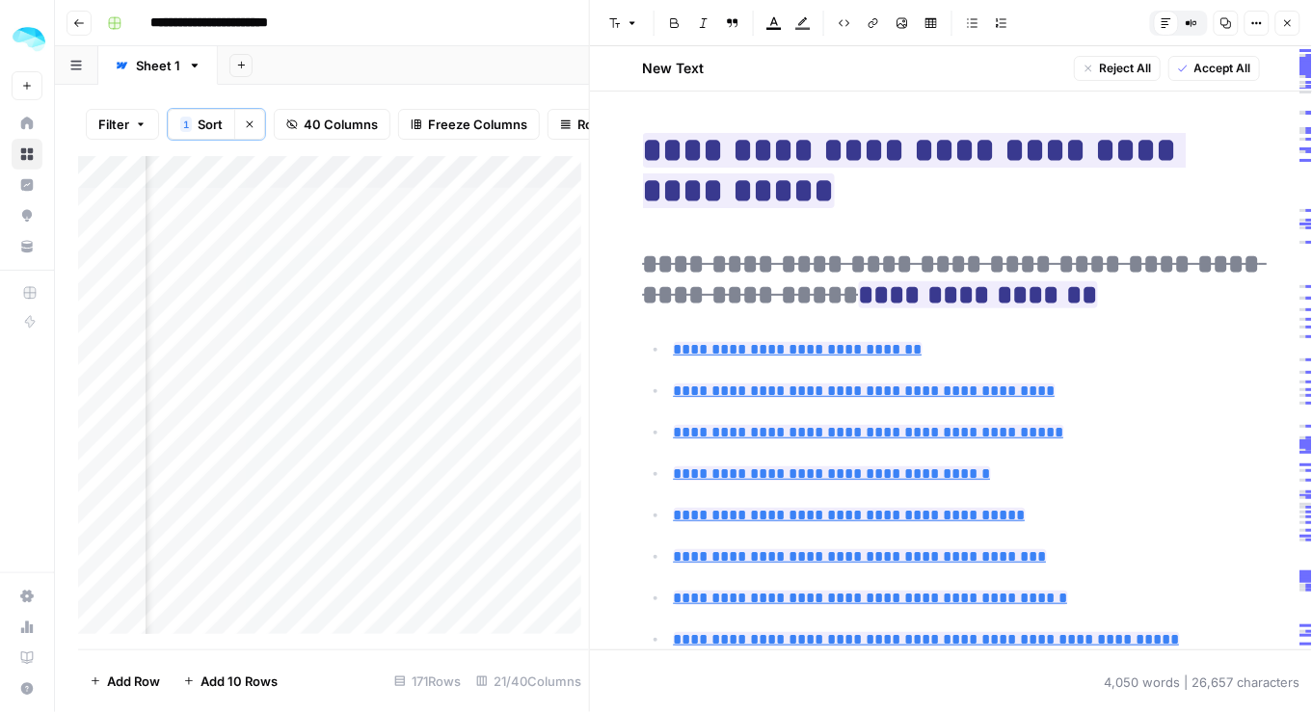
type input "#what-is-ai-in-sales-prospecting"
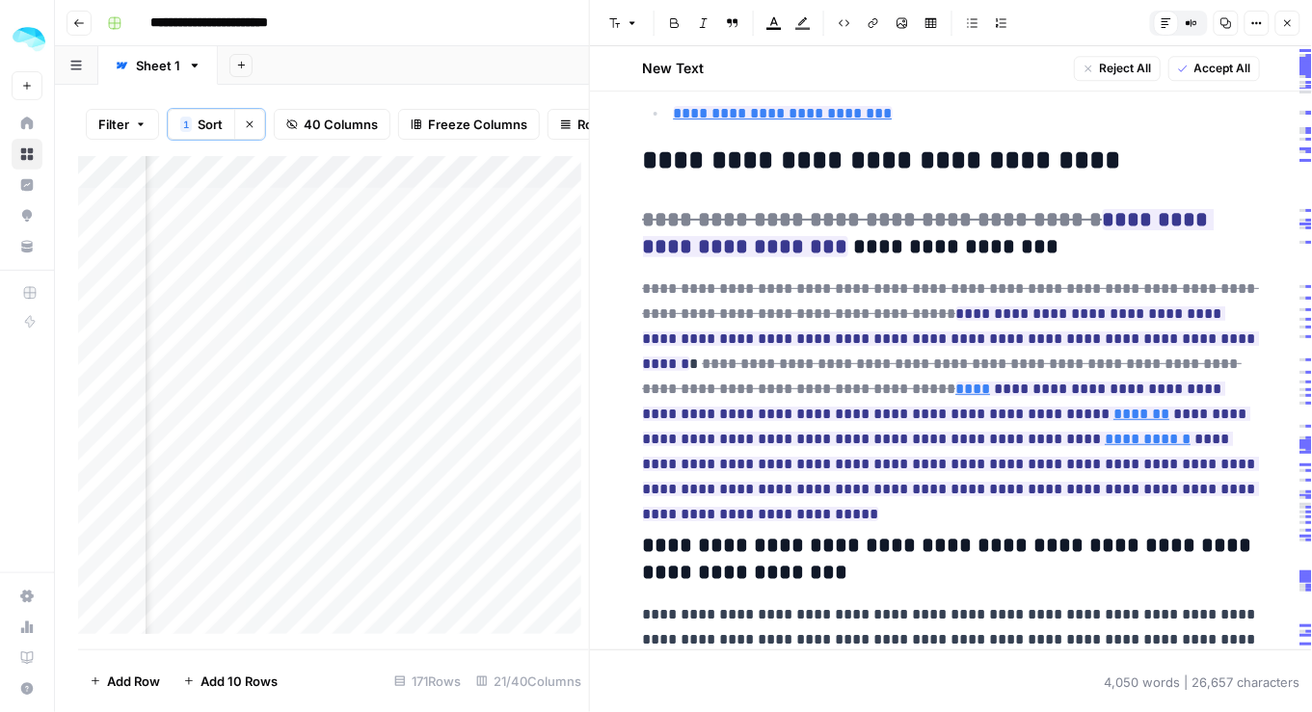
scroll to position [14204, 0]
